Goal: Information Seeking & Learning: Learn about a topic

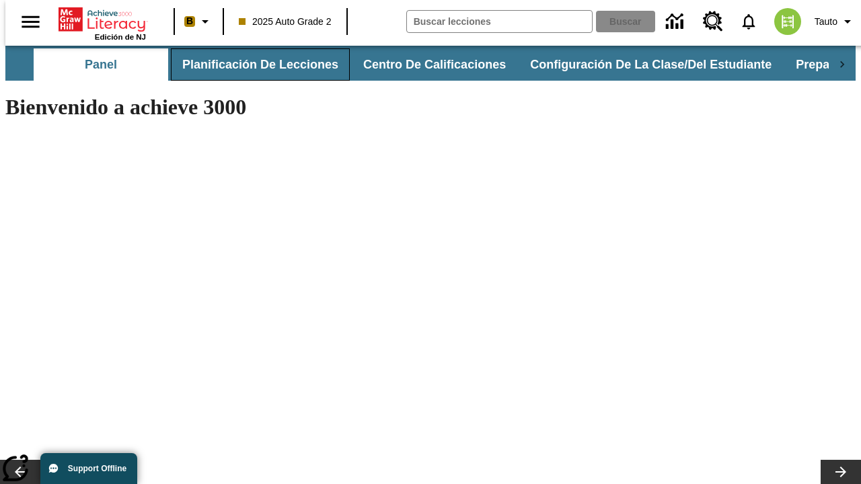
click at [252, 65] on button "Planificación de lecciones" at bounding box center [260, 64] width 179 height 32
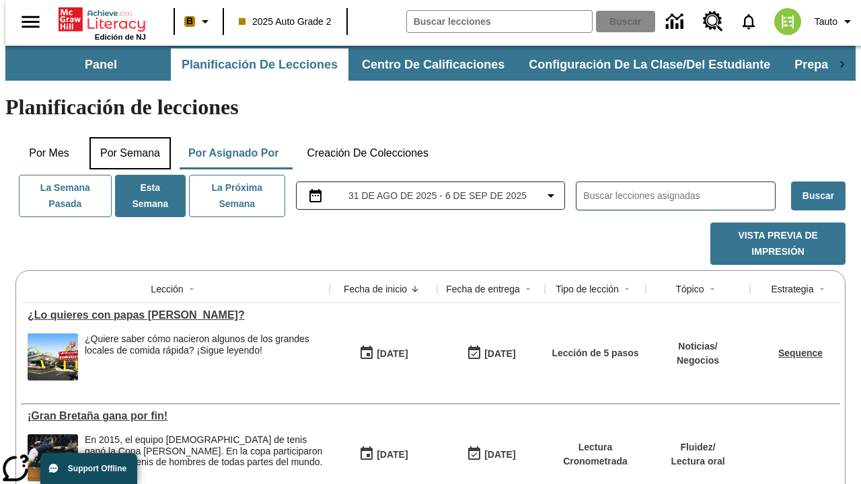
click at [126, 137] on button "Por semana" at bounding box center [129, 153] width 81 height 32
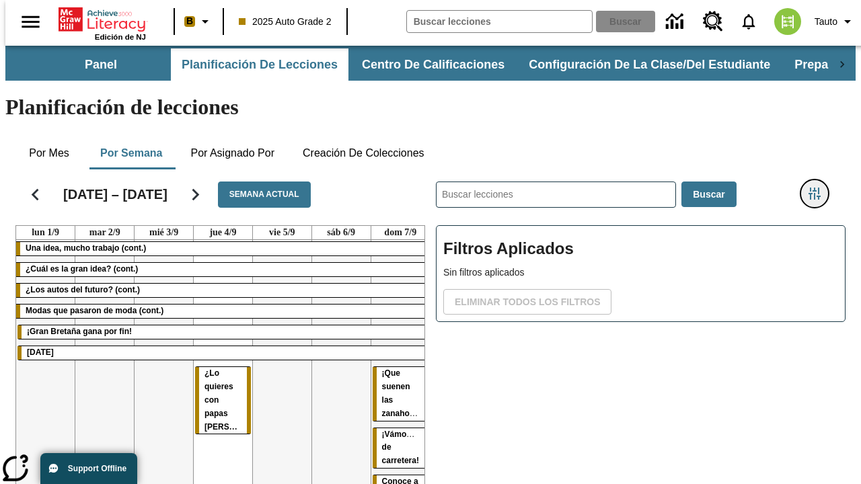
click at [820, 188] on icon "Menú lateral de filtros" at bounding box center [815, 194] width 12 height 12
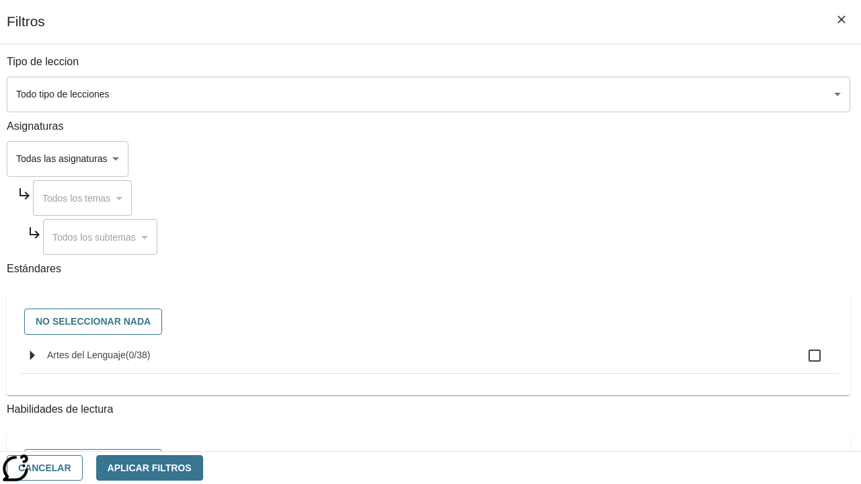
click at [594, 94] on body "[MEDICAL_DATA] al contenido principal Edición de NJ B 2025 Auto Grade 2 Buscar …" at bounding box center [430, 333] width 851 height 575
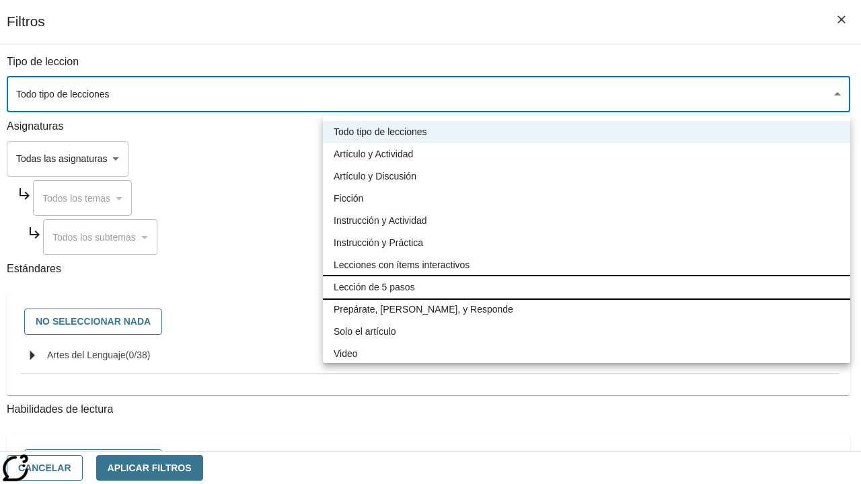
click at [587, 287] on li "Lección de 5 pasos" at bounding box center [587, 288] width 528 height 22
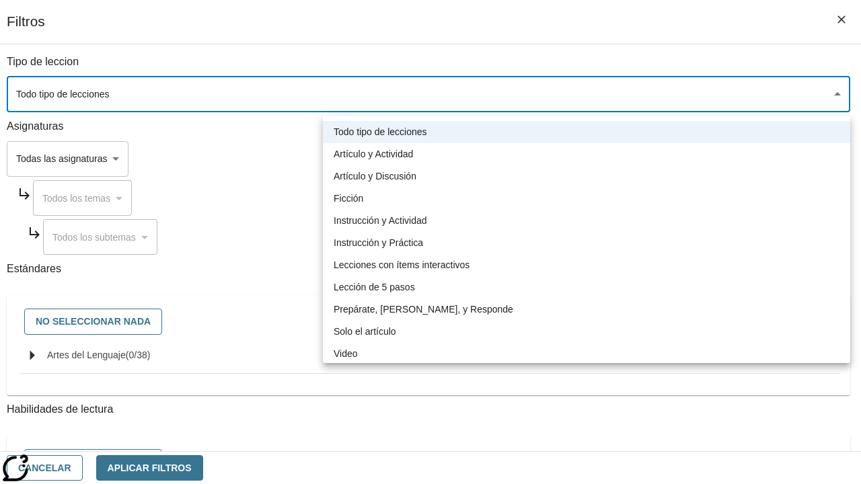
type input "1"
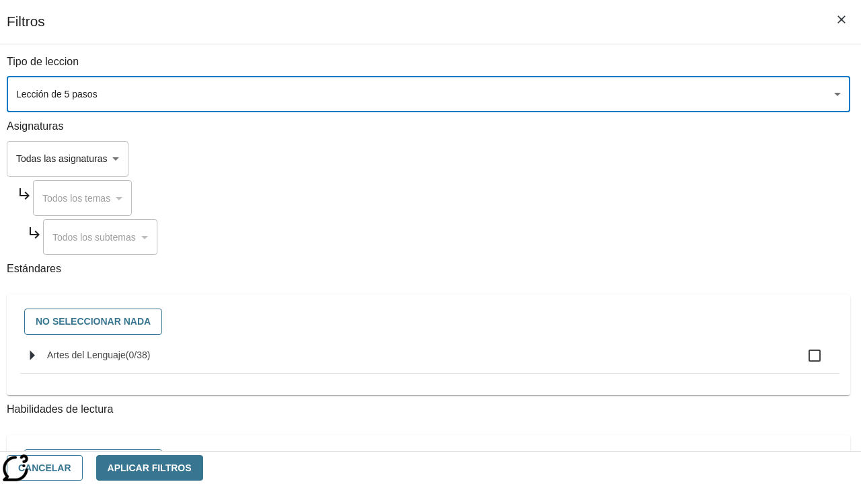
scroll to position [524, 0]
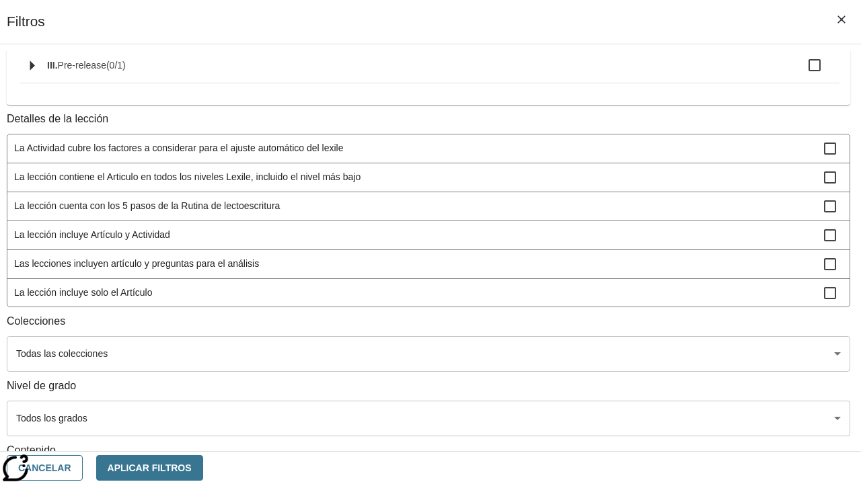
click at [592, 326] on body "[MEDICAL_DATA] al contenido principal Edición de NJ B 2025 Auto Grade 2 Buscar …" at bounding box center [430, 333] width 851 height 575
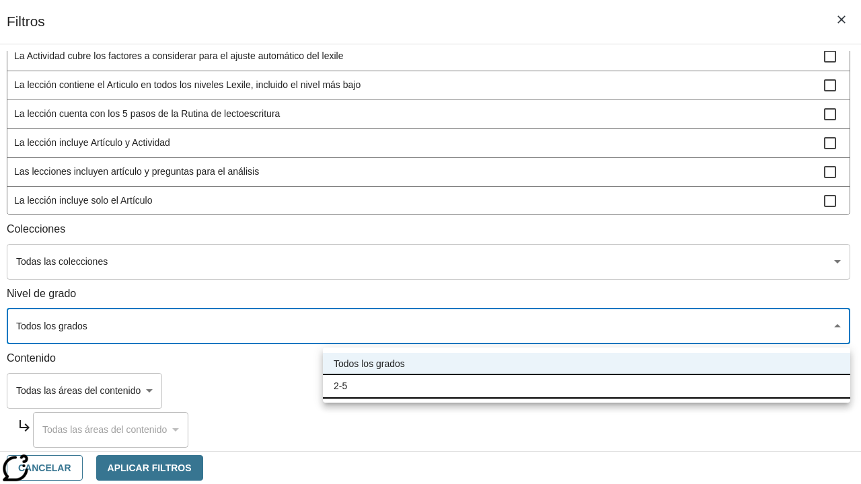
click at [587, 386] on li "2-5" at bounding box center [587, 386] width 528 height 22
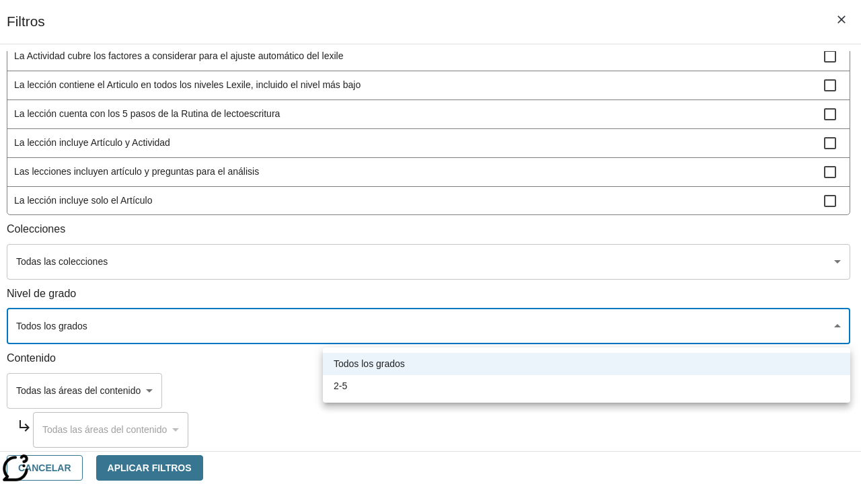
type input "1"
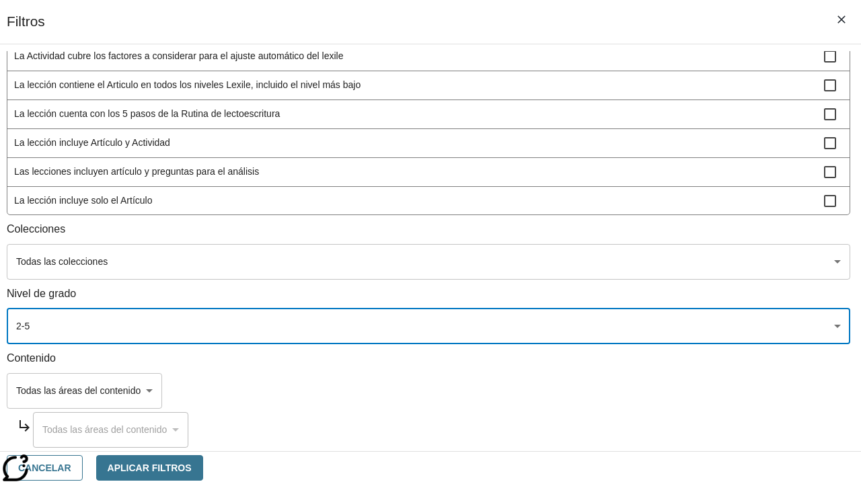
scroll to position [32, 0]
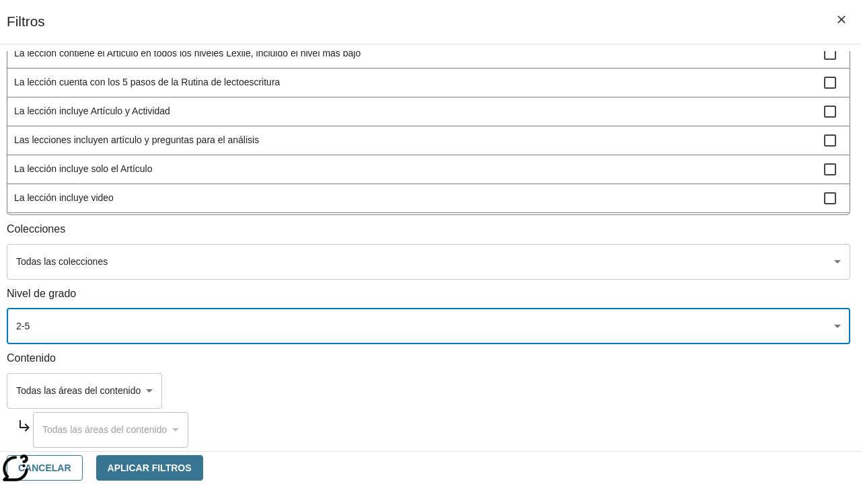
click at [592, 205] on span "La lección incluye video" at bounding box center [419, 198] width 810 height 14
checkbox input "true"
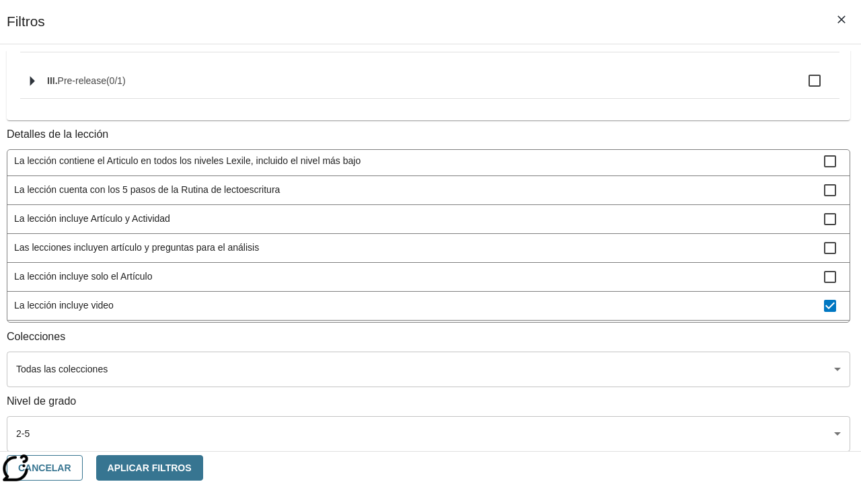
scroll to position [103, 0]
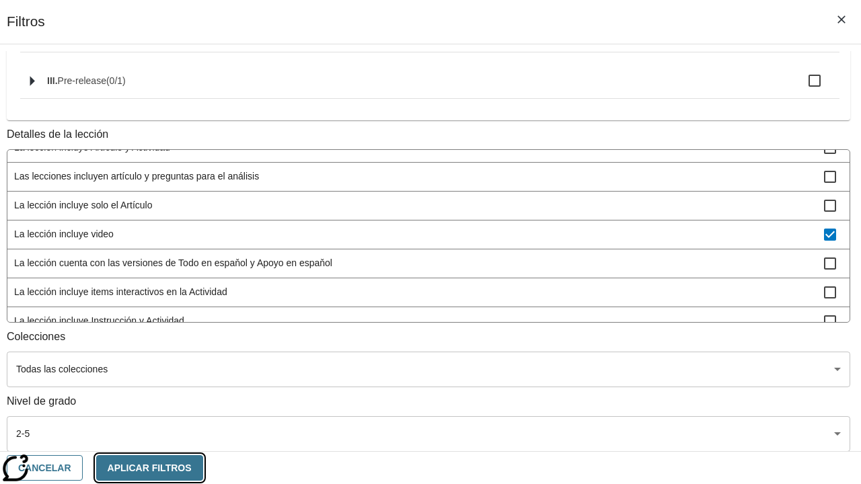
click at [203, 468] on button "Aplicar Filtros" at bounding box center [149, 469] width 107 height 26
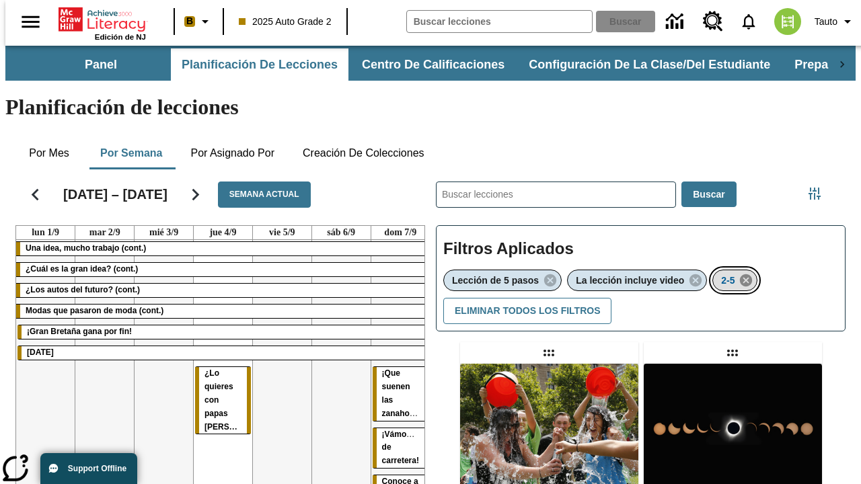
click at [748, 273] on icon "Eliminar 2-5 el ítem seleccionado del filtro" at bounding box center [746, 280] width 15 height 15
click at [820, 188] on icon "Menú lateral de filtros" at bounding box center [815, 194] width 12 height 12
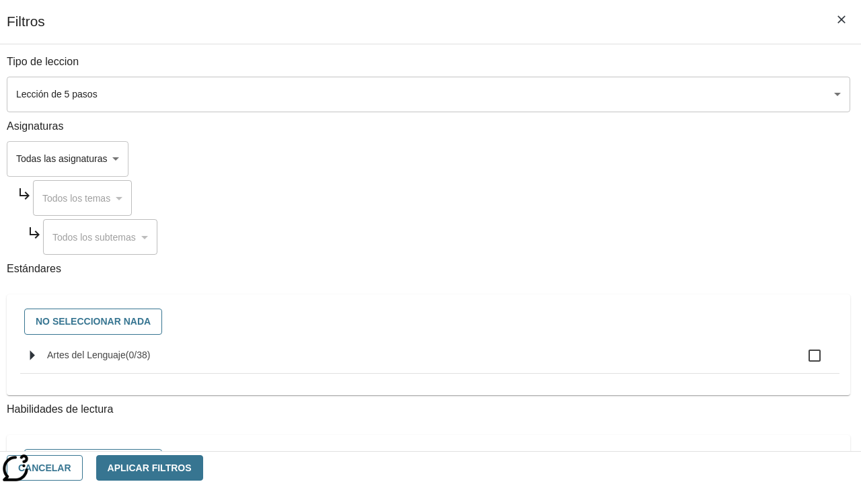
click at [126, 361] on span "Artes del Lenguaje" at bounding box center [86, 355] width 79 height 11
click at [801, 363] on input "Artes del Lenguaje ( 0 / 38 )" at bounding box center [815, 356] width 28 height 28
checkbox input "true"
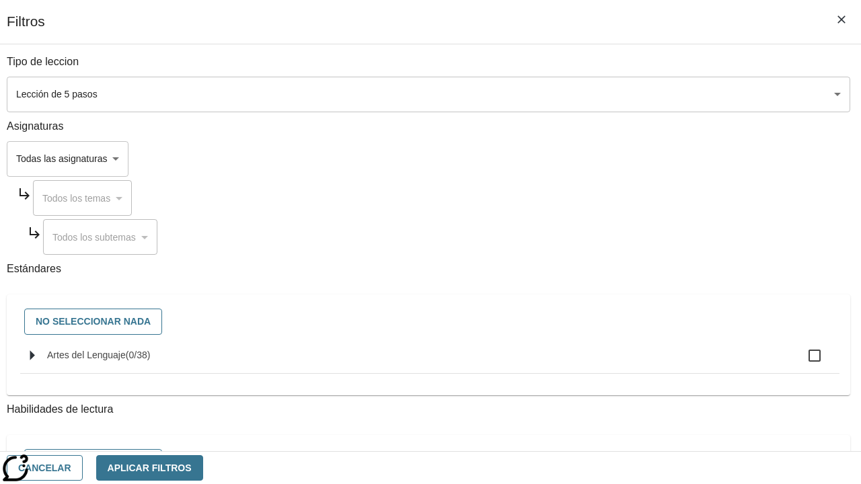
checkbox input "true"
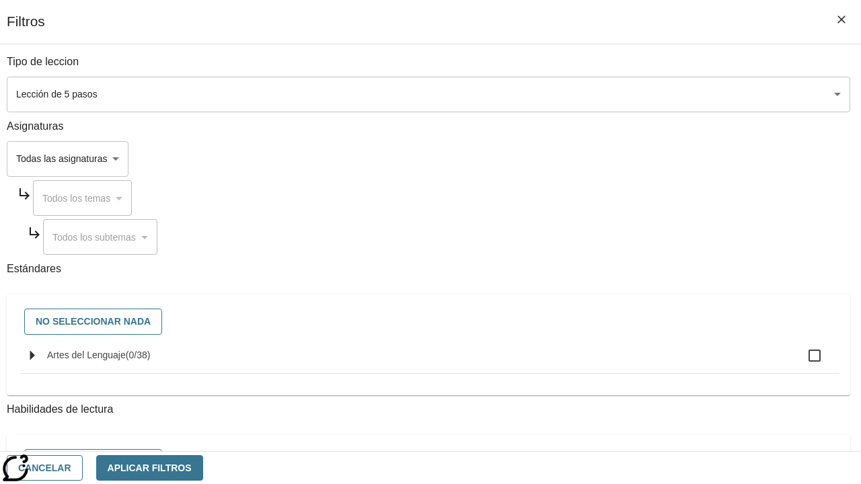
checkbox input "true"
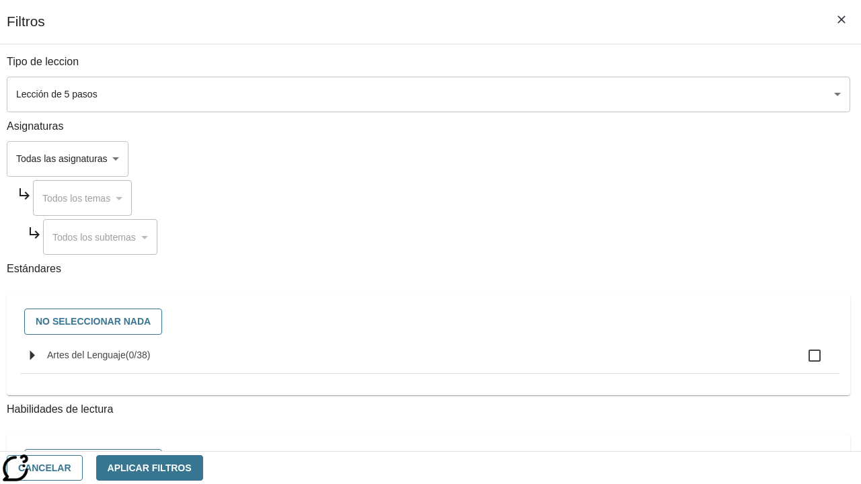
checkbox input "true"
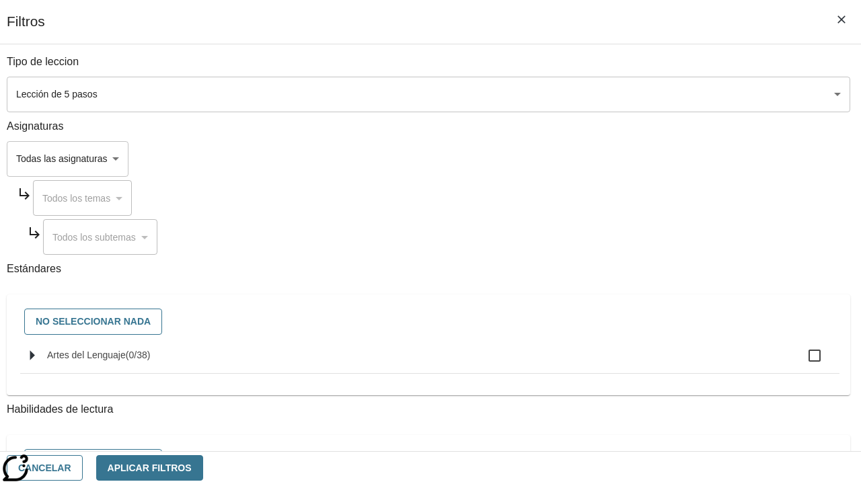
checkbox input "true"
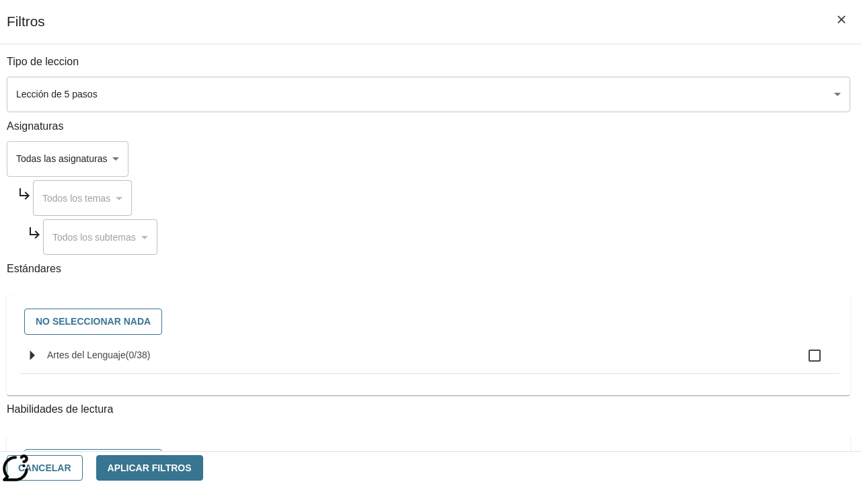
checkbox input "true"
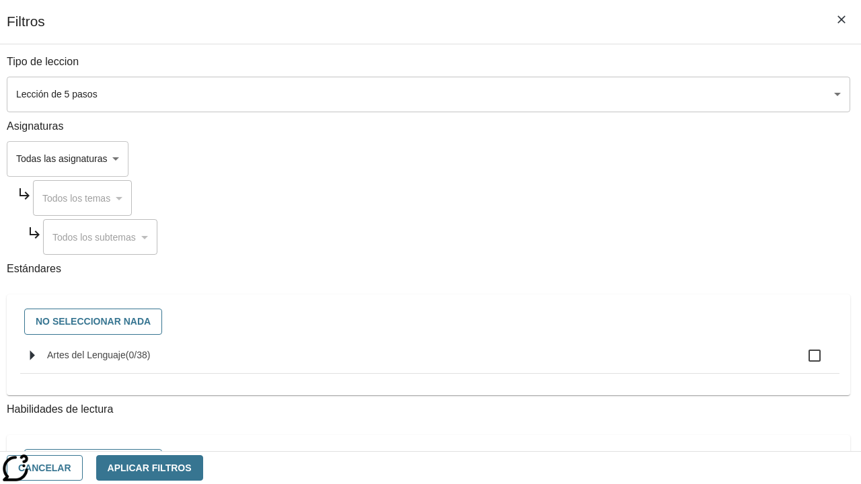
checkbox input "true"
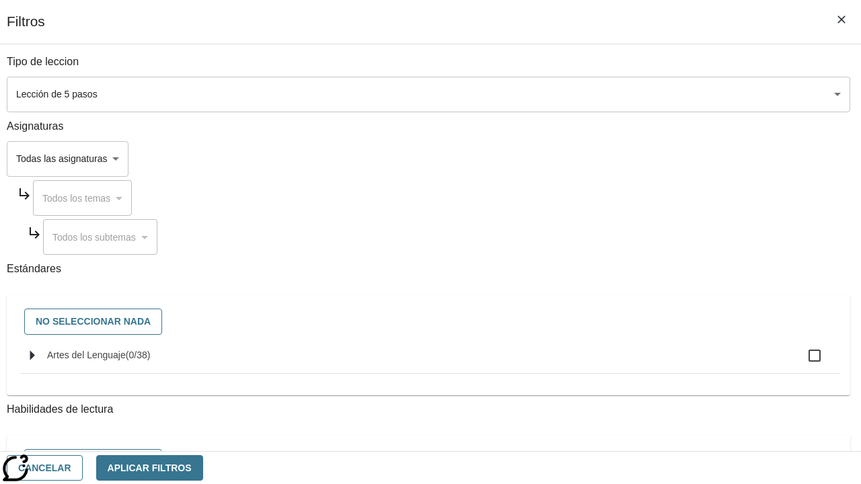
checkbox input "true"
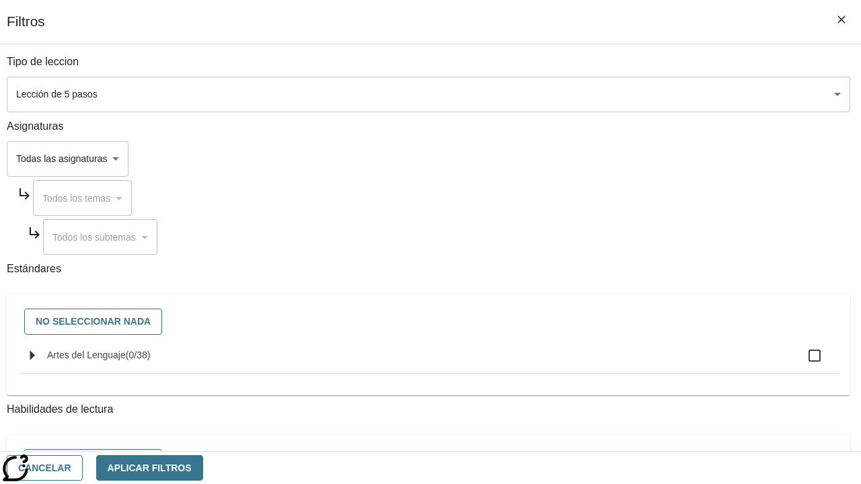
checkbox input "true"
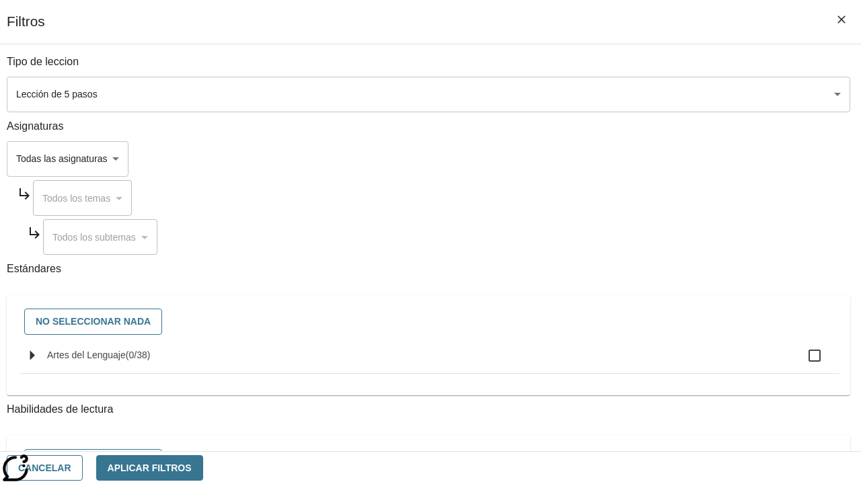
checkbox input "true"
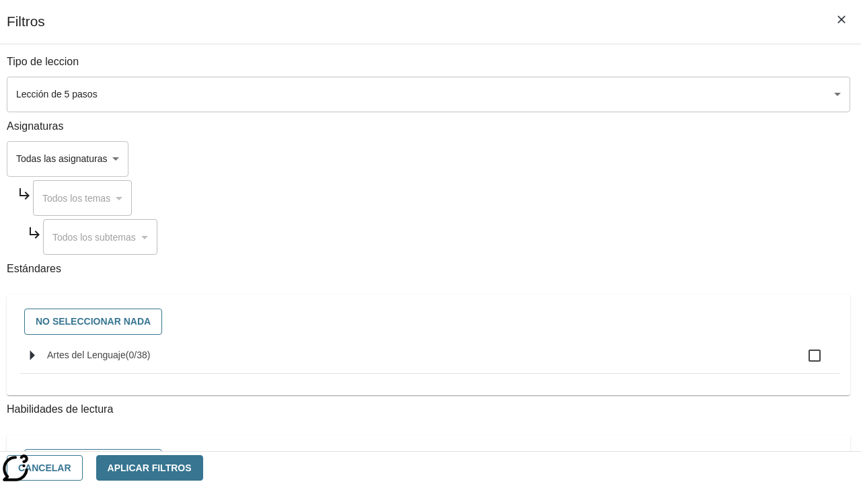
checkbox input "true"
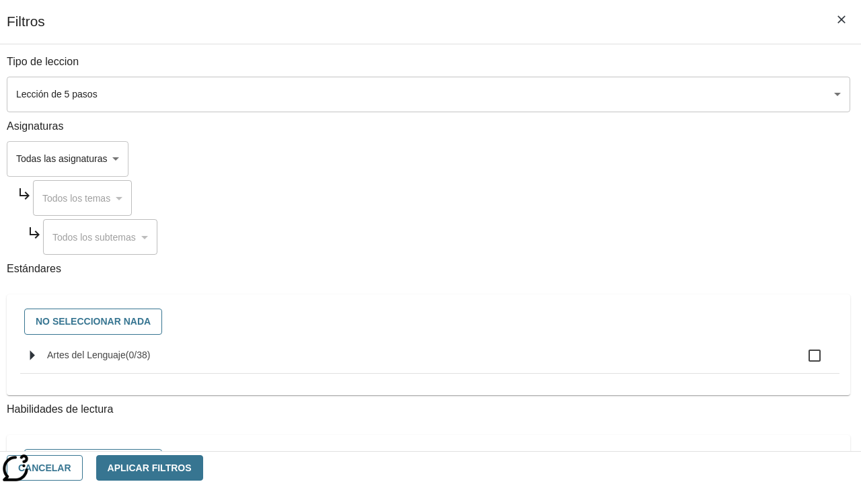
checkbox input "true"
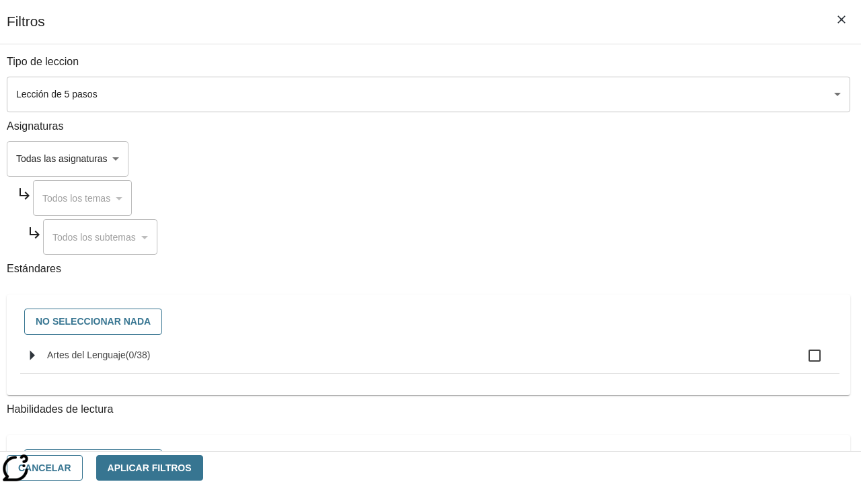
checkbox input "true"
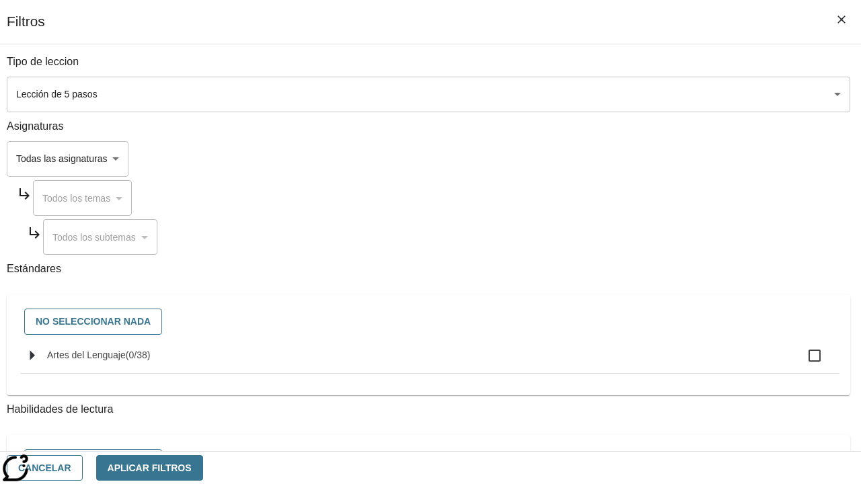
checkbox input "true"
